Goal: Task Accomplishment & Management: Manage account settings

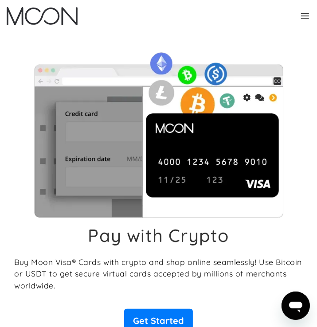
click at [306, 15] on icon at bounding box center [305, 16] width 11 height 11
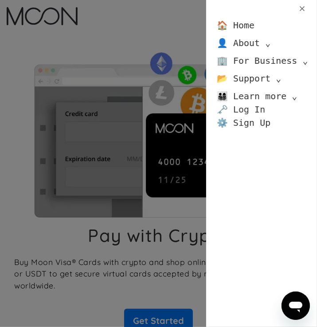
click at [238, 111] on link "🗝️ Log In" at bounding box center [241, 109] width 48 height 13
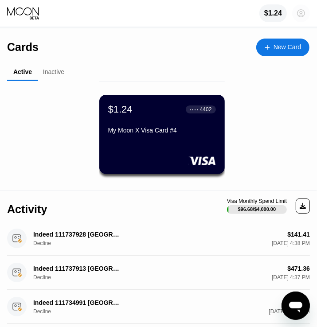
click at [299, 10] on circle at bounding box center [301, 13] width 18 height 18
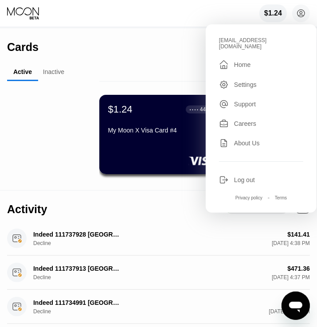
click at [249, 180] on div "viktorrolich123@proton.me  Home Settings Support Careers About Us Log out Priv…" at bounding box center [261, 118] width 111 height 188
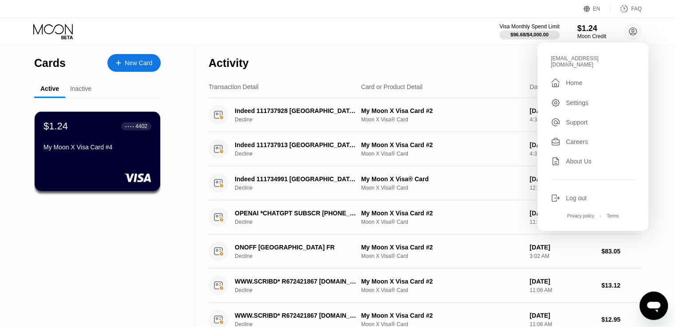
click at [323, 37] on div "Visa Monthly Spend Limit $96.68 / $4,000.00 $1.24 Moon Credit viktorrolich123@p…" at bounding box center [337, 31] width 675 height 27
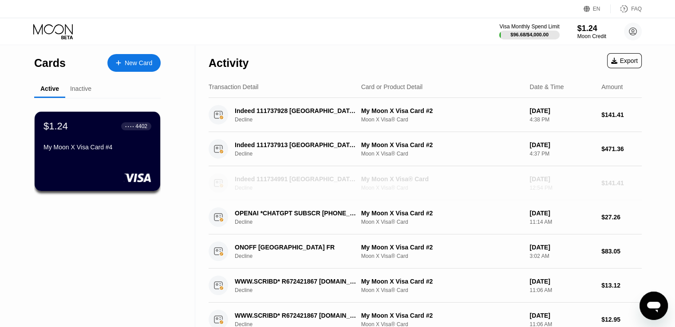
click at [283, 177] on div "Indeed 111734991 Dublin IE" at bounding box center [296, 179] width 122 height 7
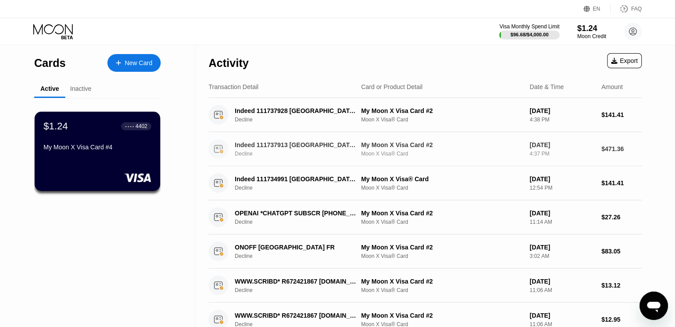
click at [323, 136] on div "Indeed 111737913 Dublin IE Decline My Moon X Visa Card #2 Moon X Visa® Card Sep…" at bounding box center [424, 149] width 433 height 34
drag, startPoint x: 255, startPoint y: 67, endPoint x: 275, endPoint y: 66, distance: 20.0
click at [255, 67] on div "Activity Export" at bounding box center [424, 60] width 433 height 31
click at [323, 36] on circle at bounding box center [633, 32] width 18 height 18
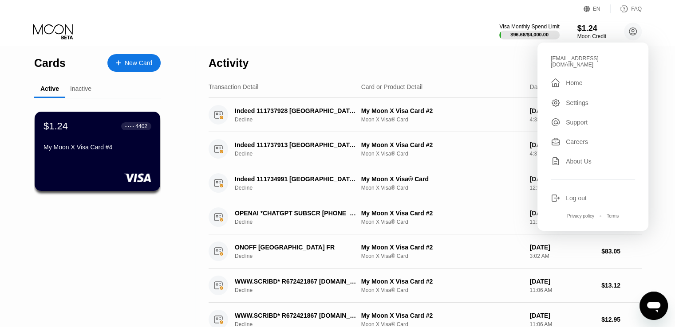
click at [55, 34] on icon at bounding box center [53, 32] width 41 height 16
click at [323, 195] on div "Log out" at bounding box center [575, 198] width 21 height 7
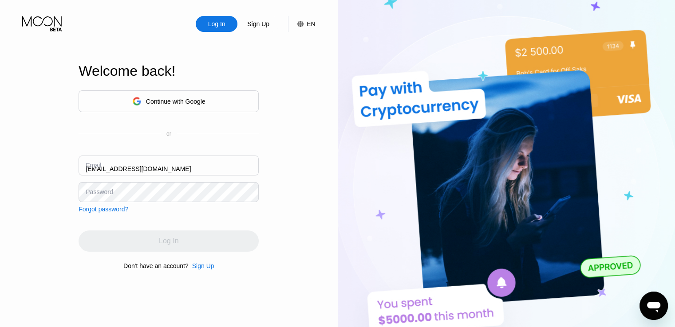
click at [161, 173] on div "Email [EMAIL_ADDRESS][DOMAIN_NAME]" at bounding box center [168, 169] width 180 height 27
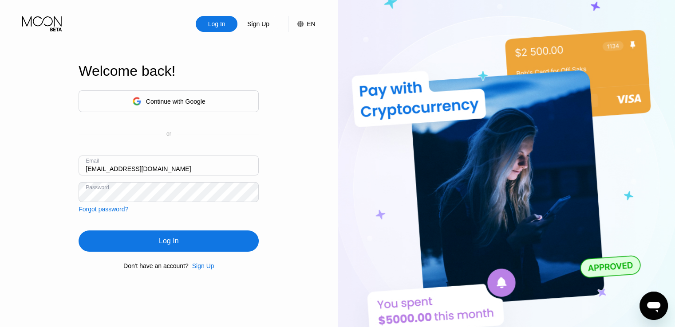
click at [163, 169] on input "[EMAIL_ADDRESS][DOMAIN_NAME]" at bounding box center [168, 166] width 180 height 20
type input "[EMAIL_ADDRESS][DOMAIN_NAME]"
click at [162, 240] on div "Log In" at bounding box center [169, 241] width 20 height 9
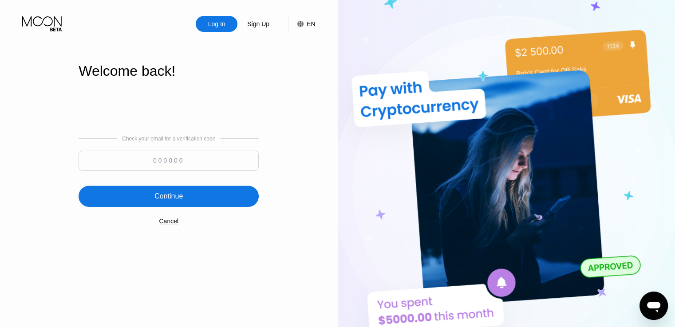
drag, startPoint x: 177, startPoint y: 151, endPoint x: 177, endPoint y: 160, distance: 8.9
click at [177, 151] on input at bounding box center [168, 161] width 180 height 20
paste input "525686"
type input "525686"
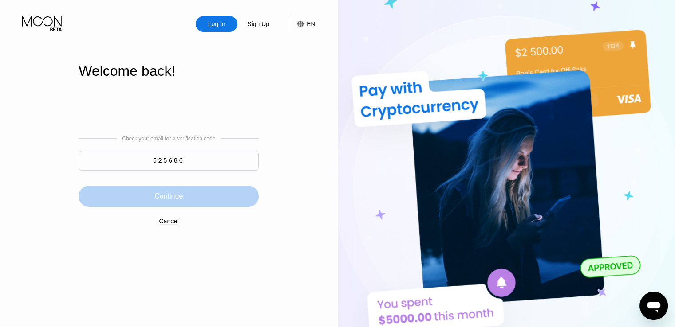
click at [169, 187] on div "Continue" at bounding box center [168, 196] width 180 height 21
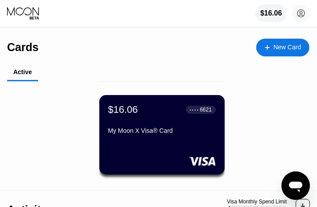
click at [141, 125] on div "$16.06 ● ● ● ● 6621 My Moon X Visa® Card" at bounding box center [162, 121] width 108 height 34
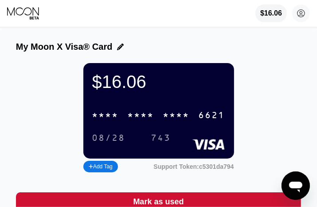
click at [136, 114] on div "* * * * * * * * * * * * 6621" at bounding box center [159, 115] width 144 height 18
